Goal: Book appointment/travel/reservation

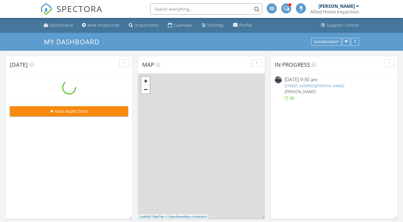
scroll to position [510, 404]
click at [179, 25] on div "Calendar" at bounding box center [183, 24] width 19 height 5
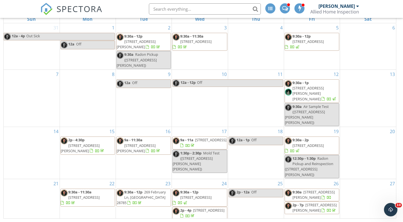
scroll to position [7, 0]
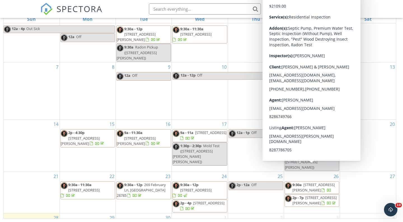
click at [312, 195] on span "[STREET_ADDRESS][PERSON_NAME]" at bounding box center [315, 200] width 44 height 10
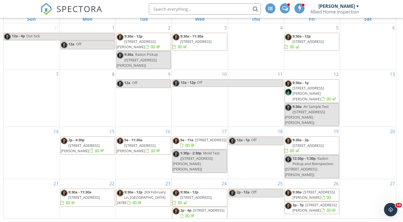
scroll to position [7, 0]
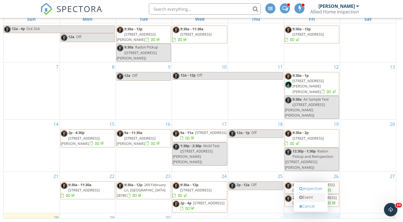
click at [308, 198] on link "Event" at bounding box center [311, 197] width 29 height 9
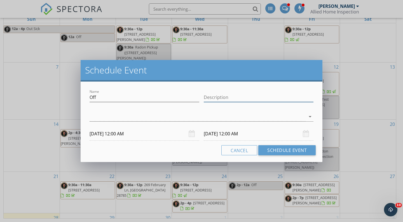
click at [218, 98] on input "Description" at bounding box center [259, 97] width 110 height 9
type input "A"
type input "Air Bnb Flip, Happy October"
click at [143, 115] on div at bounding box center [198, 116] width 216 height 9
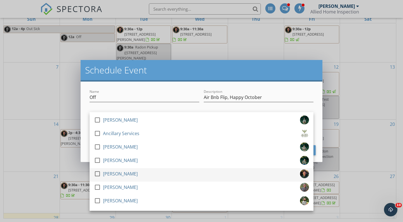
click at [120, 176] on div "[PERSON_NAME]" at bounding box center [120, 173] width 35 height 9
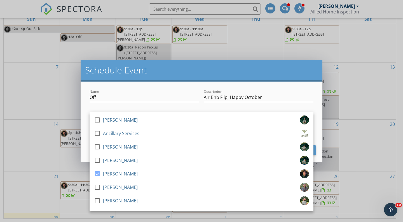
click at [184, 73] on h2 "Schedule Event" at bounding box center [201, 69] width 233 height 11
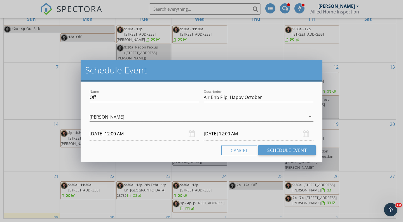
click at [229, 131] on input "[DATE] 12:00 AM" at bounding box center [259, 134] width 110 height 14
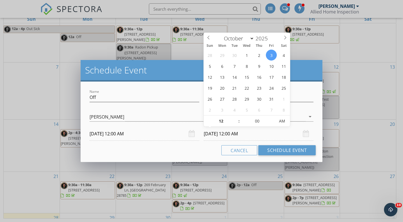
click at [233, 134] on input "[DATE] 12:00 AM" at bounding box center [259, 134] width 110 height 14
click at [280, 120] on span "AM" at bounding box center [282, 120] width 15 height 11
type input "[DATE] 12:00 PM"
click at [285, 150] on button "Schedule Event" at bounding box center [287, 150] width 57 height 10
